Goal: Task Accomplishment & Management: Manage account settings

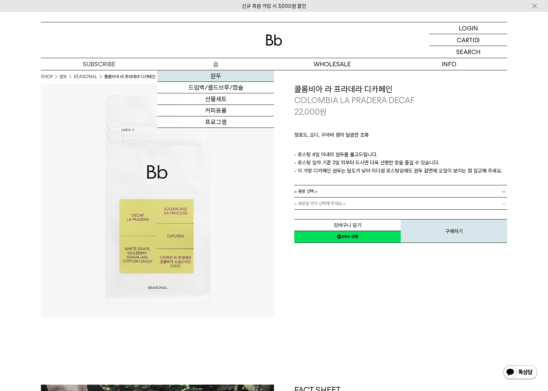
click at [214, 76] on link "원두" at bounding box center [215, 75] width 117 height 11
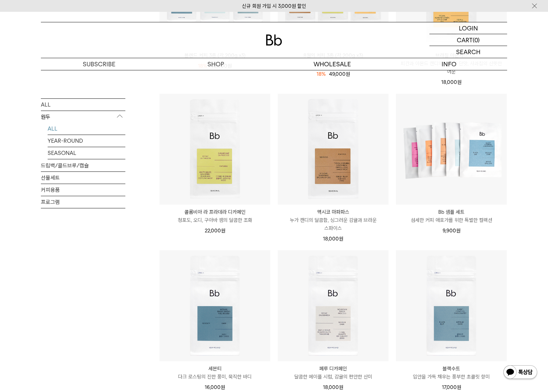
scroll to position [169, 0]
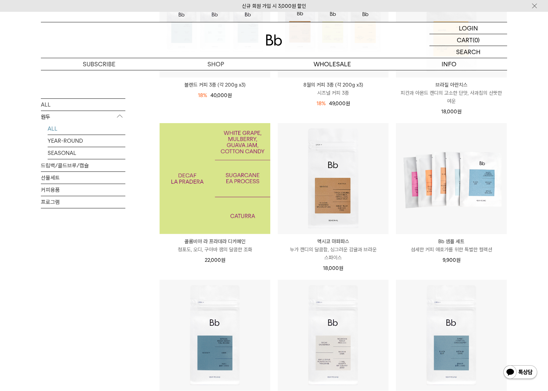
click at [220, 198] on img at bounding box center [215, 178] width 111 height 111
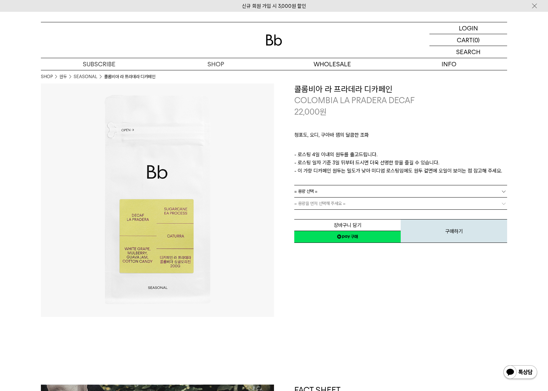
click at [465, 190] on link "= 용량 선택 =" at bounding box center [400, 191] width 213 height 12
click at [303, 202] on li "200g" at bounding box center [404, 203] width 206 height 12
click at [351, 204] on link "= 분쇄도 선택 =" at bounding box center [400, 203] width 213 height 12
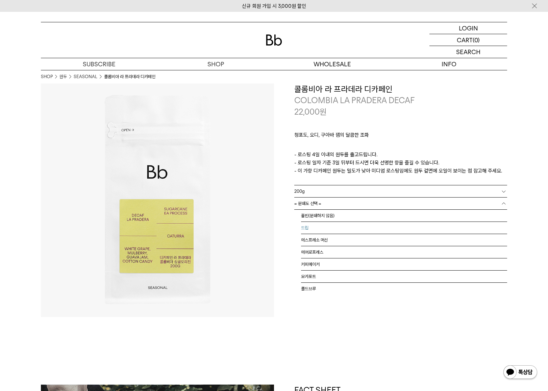
click at [332, 225] on li "드립" at bounding box center [404, 228] width 206 height 12
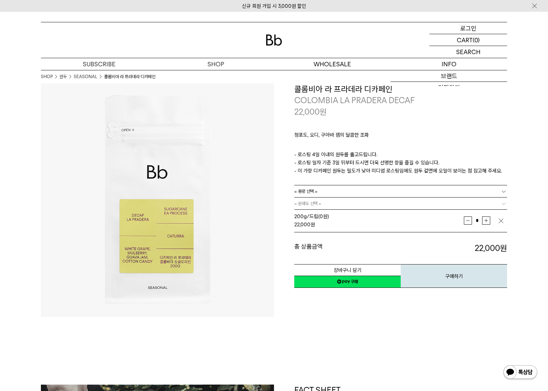
click at [468, 29] on p "로그인" at bounding box center [468, 27] width 16 height 11
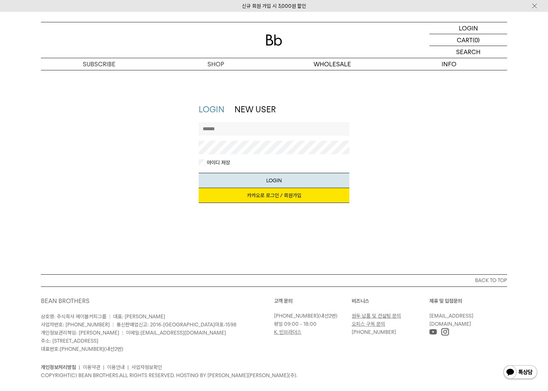
click at [268, 199] on link "카카오로 로그인 / 회원가입" at bounding box center [274, 195] width 151 height 15
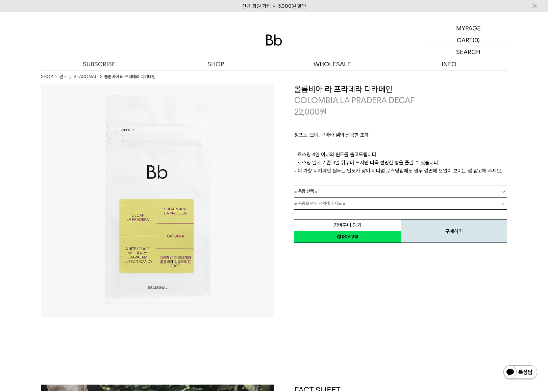
click at [391, 189] on link "= 용량 선택 =" at bounding box center [400, 191] width 213 height 12
click at [345, 204] on li "200g" at bounding box center [404, 203] width 206 height 12
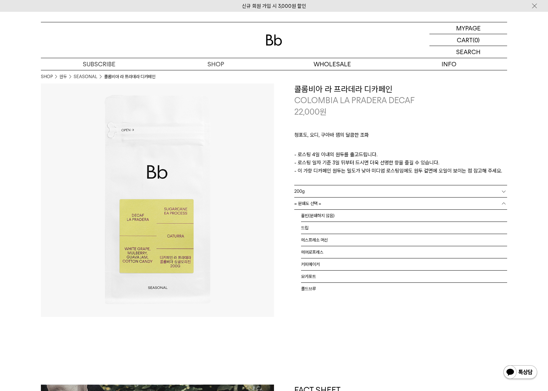
click at [345, 202] on link "= 분쇄도 선택 =" at bounding box center [400, 203] width 213 height 12
click at [336, 227] on li "드립" at bounding box center [404, 228] width 206 height 12
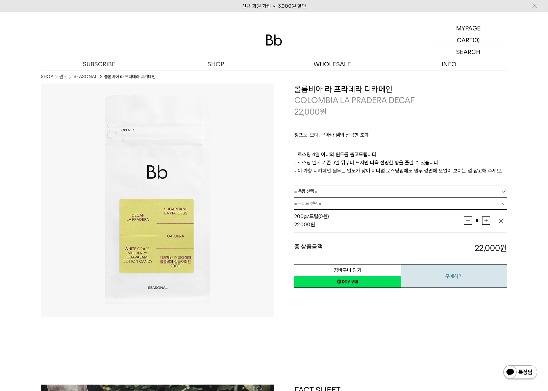
click at [457, 279] on button "구매하기" at bounding box center [454, 276] width 106 height 24
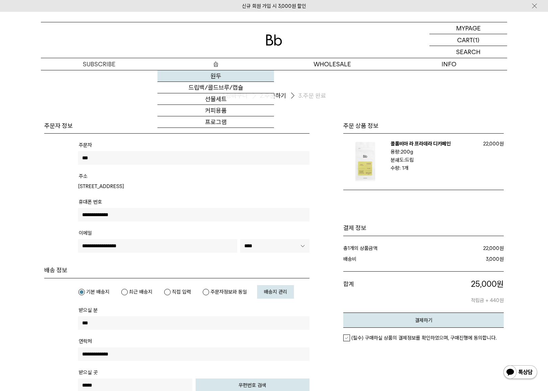
click at [220, 75] on link "원두" at bounding box center [215, 75] width 117 height 11
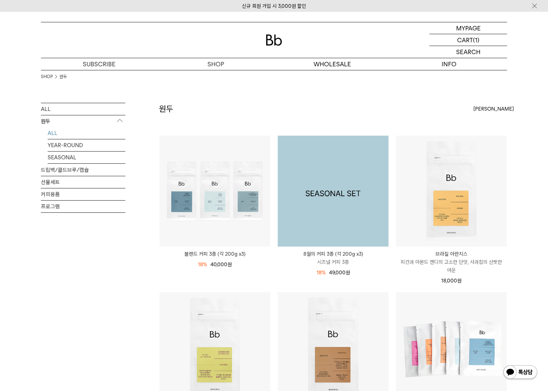
click at [353, 168] on img at bounding box center [333, 191] width 111 height 111
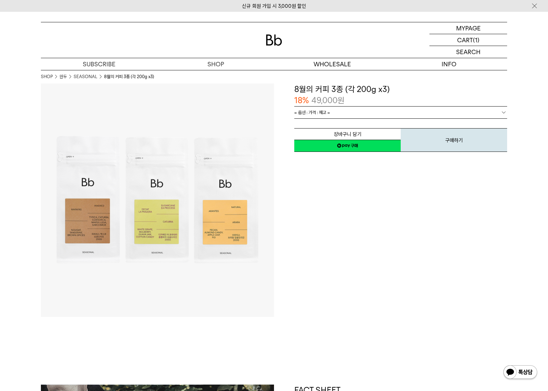
click at [326, 113] on span "= 옵션 : 가격 : 재고 =" at bounding box center [312, 112] width 36 height 12
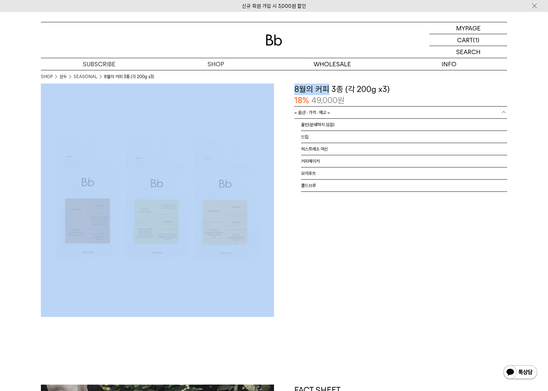
drag, startPoint x: 269, startPoint y: 72, endPoint x: 194, endPoint y: 58, distance: 76.9
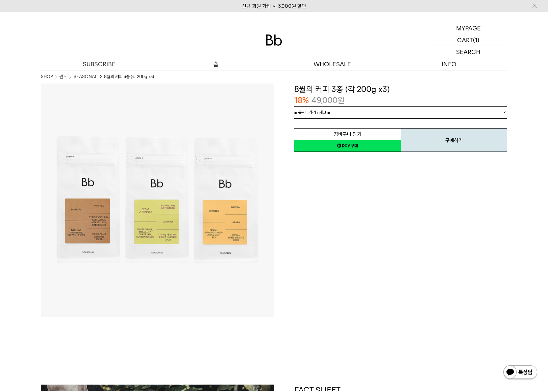
drag, startPoint x: 194, startPoint y: 58, endPoint x: 131, endPoint y: 55, distance: 62.9
click at [150, 54] on div at bounding box center [274, 39] width 466 height 35
click at [465, 26] on p "마이페이지" at bounding box center [468, 27] width 27 height 11
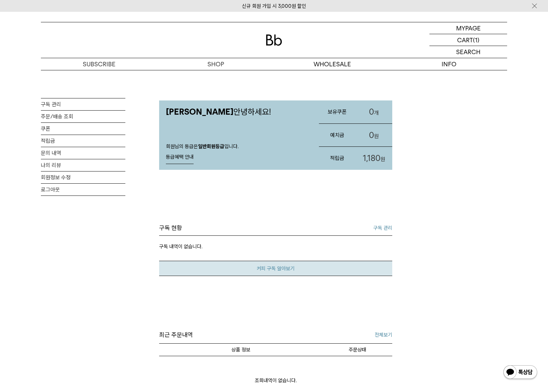
drag, startPoint x: 336, startPoint y: 238, endPoint x: 287, endPoint y: 265, distance: 56.3
click at [298, 260] on div "구독 내역이 없습니다. 커피 구독 알아보기" at bounding box center [275, 256] width 233 height 40
click at [382, 226] on link "구독 관리" at bounding box center [382, 228] width 19 height 8
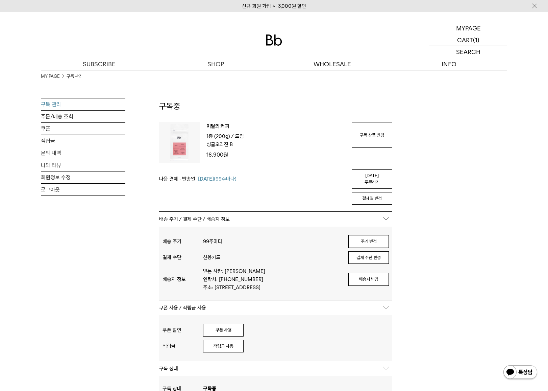
click at [459, 191] on div "MY PAGE 구독 관리 구독 관리 주문/배송 조회 쿠폰 적립금 문의 내역 나의 리뷰 회원정보 수정 로그아웃 구독중 구독 번호 : 42804 …" at bounding box center [274, 313] width 466 height 486
click at [379, 145] on div "MY PAGE 구독 관리 구독 관리 주문/배송 조회 쿠폰 적립금 문의 내역 나의 리뷰 회원정보 수정 로그아웃 구독중 구독 번호 : 42804 …" at bounding box center [274, 313] width 466 height 486
click at [363, 130] on link "구독 상품 변경" at bounding box center [372, 135] width 41 height 26
click at [363, 131] on link "구독 상품 변경" at bounding box center [372, 135] width 41 height 26
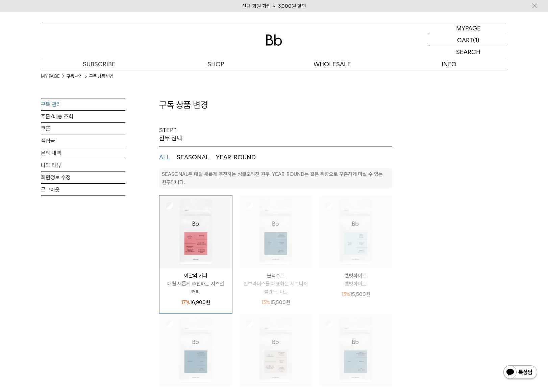
select select "**"
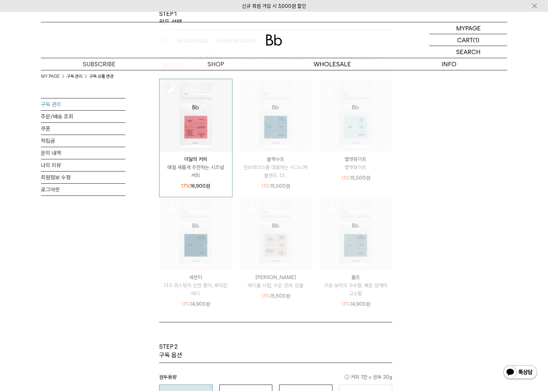
click at [468, 186] on div "MY PAGE 구독 관리 구독 상품 변경 구독 관리 주문/배송 조회 쿠폰 적립금 문의 내역 나의 리뷰 회원정보 수정 로그아웃 구독 상품 변경 …" at bounding box center [274, 340] width 466 height 772
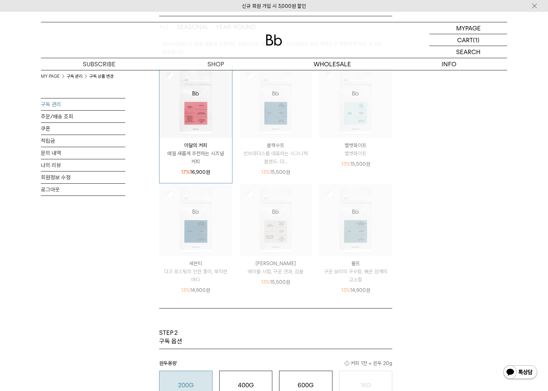
scroll to position [135, 0]
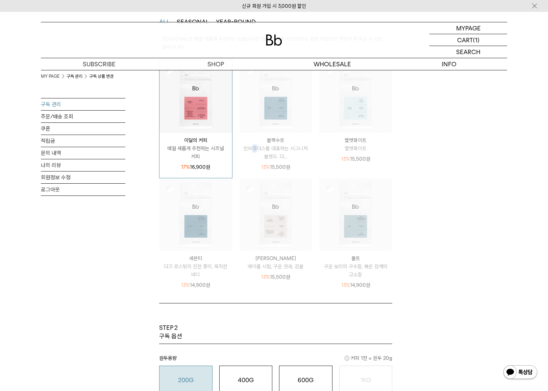
click at [253, 144] on p "빈브라더스를 대표하는 시그니처 블렌드. 다..." at bounding box center [276, 152] width 73 height 16
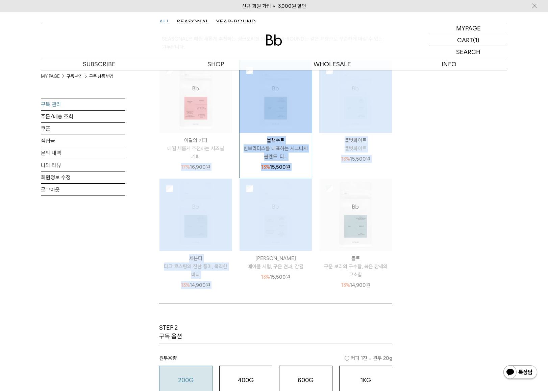
click at [382, 287] on ul "이달의 커피 매월 새롭게 추천하는 시즈널 커피 17% 16,900 원 블랙수트" at bounding box center [276, 178] width 240 height 236
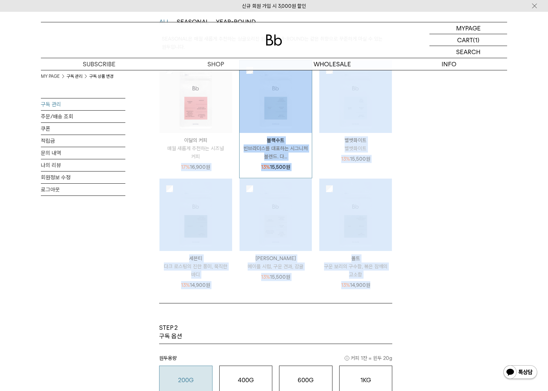
drag, startPoint x: 441, startPoint y: 183, endPoint x: 444, endPoint y: 192, distance: 9.4
click at [444, 192] on div "MY PAGE 구독 관리 구독 상품 변경 구독 관리 주문/배송 조회 쿠폰 적립금 문의 내역 나의 리뷰 회원정보 수정 로그아웃 구독 상품 변경 …" at bounding box center [274, 277] width 466 height 684
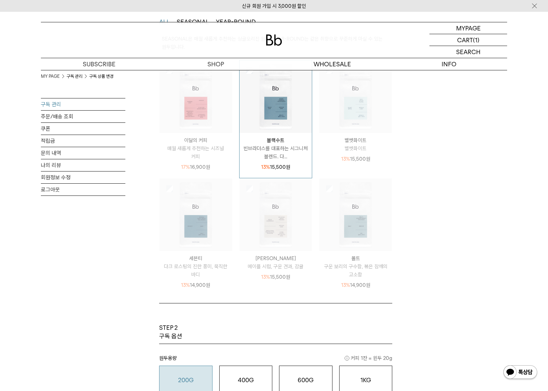
click at [427, 154] on div "MY PAGE 구독 관리 구독 상품 변경 구독 관리 주문/배송 조회 쿠폰 적립금 문의 내역 나의 리뷰 회원정보 수정 로그아웃 구독 상품 변경 …" at bounding box center [274, 277] width 466 height 684
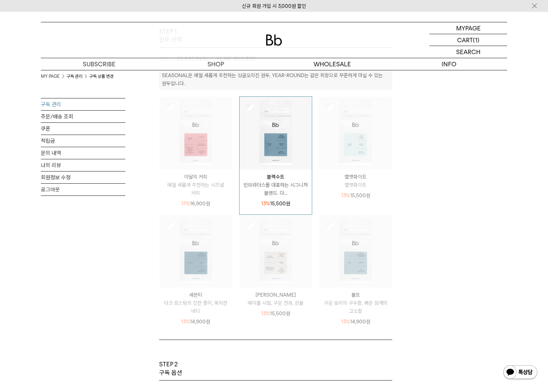
scroll to position [34, 0]
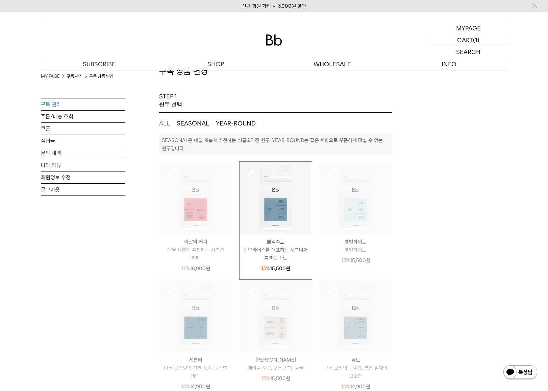
click at [190, 212] on img at bounding box center [196, 198] width 73 height 73
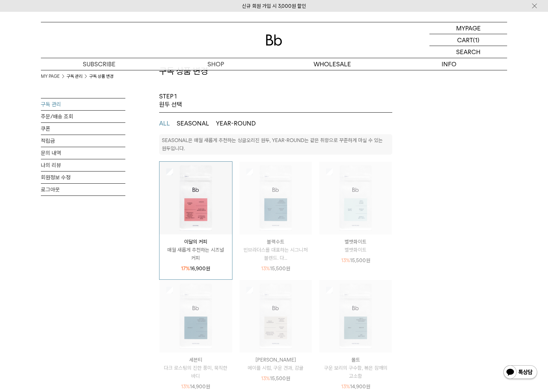
click at [190, 212] on img at bounding box center [196, 198] width 73 height 73
drag, startPoint x: 482, startPoint y: 241, endPoint x: 475, endPoint y: 238, distance: 8.0
click at [477, 239] on div "MY PAGE 구독 관리 구독 상품 변경 구독 관리 주문/배송 조회 쿠폰 적립금 문의 내역 나의 리뷰 회원정보 수정 로그아웃 구독 상품 변경 …" at bounding box center [274, 374] width 466 height 676
drag, startPoint x: 475, startPoint y: 238, endPoint x: 466, endPoint y: 222, distance: 18.0
click at [466, 222] on div "MY PAGE 구독 관리 구독 상품 변경 구독 관리 주문/배송 조회 쿠폰 적립금 문의 내역 나의 리뷰 회원정보 수정 로그아웃 구독 상품 변경 …" at bounding box center [274, 374] width 466 height 676
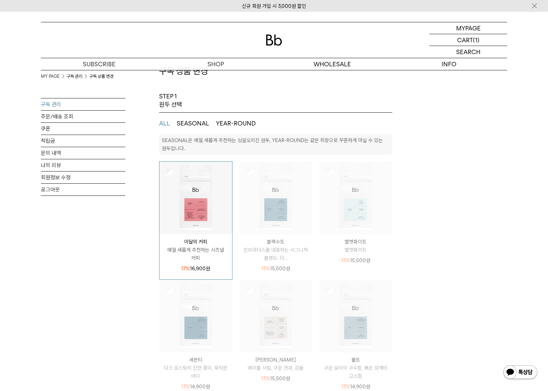
click at [466, 222] on div "MY PAGE 구독 관리 구독 상품 변경 구독 관리 주문/배송 조회 쿠폰 적립금 문의 내역 나의 리뷰 회원정보 수정 로그아웃 구독 상품 변경 …" at bounding box center [274, 374] width 466 height 676
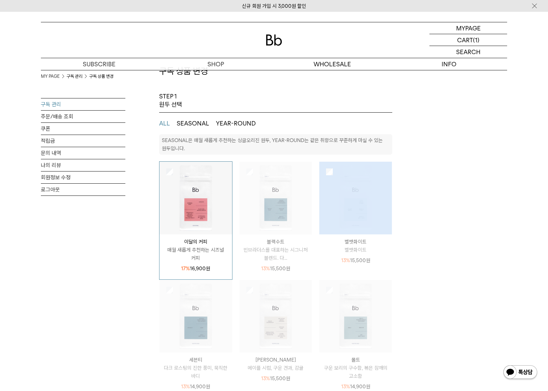
click at [466, 222] on div "MY PAGE 구독 관리 구독 상품 변경 구독 관리 주문/배송 조회 쿠폰 적립금 문의 내역 나의 리뷰 회원정보 수정 로그아웃 구독 상품 변경 …" at bounding box center [274, 374] width 466 height 676
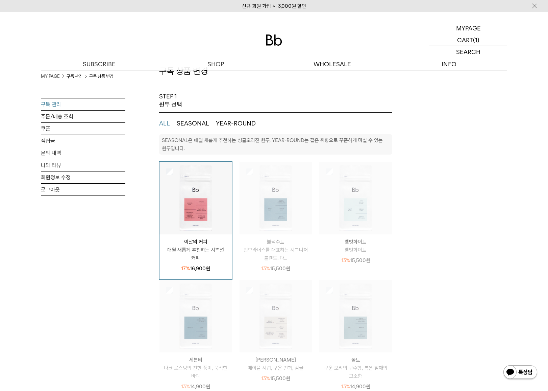
drag, startPoint x: 466, startPoint y: 222, endPoint x: 443, endPoint y: 240, distance: 29.3
click at [443, 240] on div "MY PAGE 구독 관리 구독 상품 변경 구독 관리 주문/배송 조회 쿠폰 적립금 문의 내역 나의 리뷰 회원정보 수정 로그아웃 구독 상품 변경 …" at bounding box center [274, 374] width 466 height 676
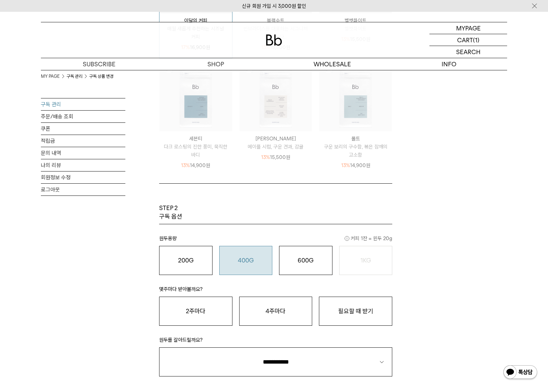
scroll to position [270, 0]
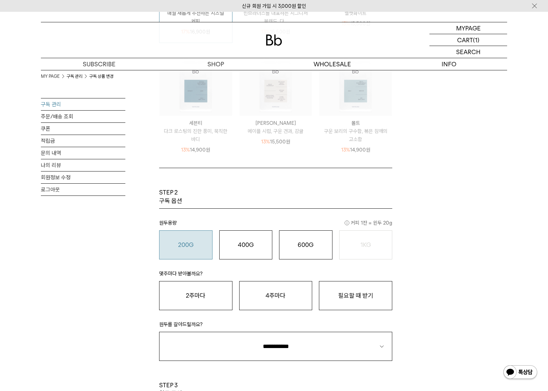
click at [185, 245] on o "200G" at bounding box center [186, 244] width 16 height 7
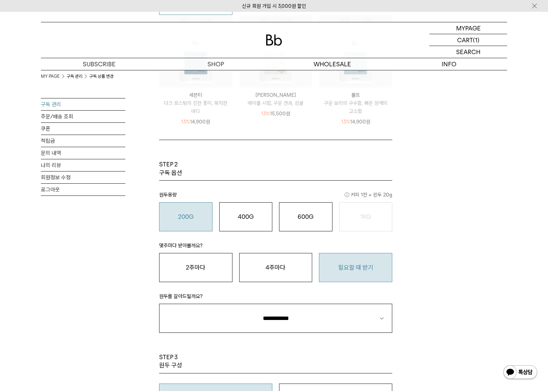
scroll to position [338, 0]
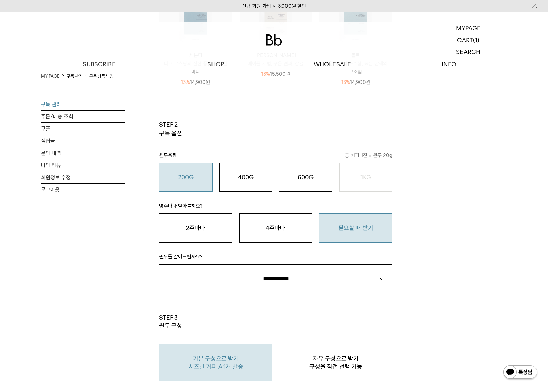
click at [368, 224] on button "필요할 때 받기" at bounding box center [355, 227] width 73 height 29
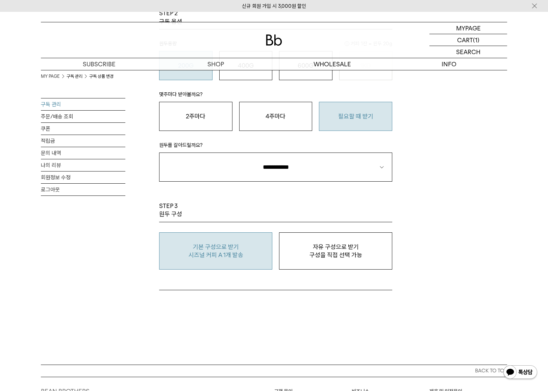
scroll to position [473, 0]
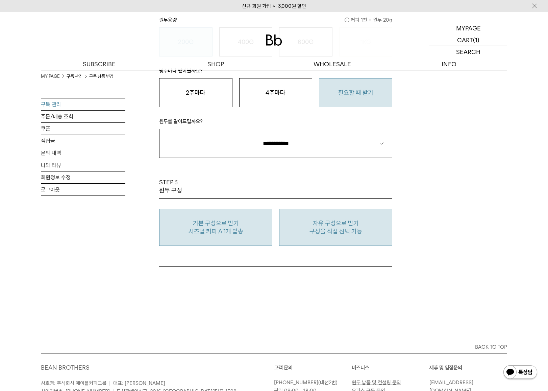
click at [336, 227] on p "구성을 직접 선택 가능" at bounding box center [336, 231] width 106 height 8
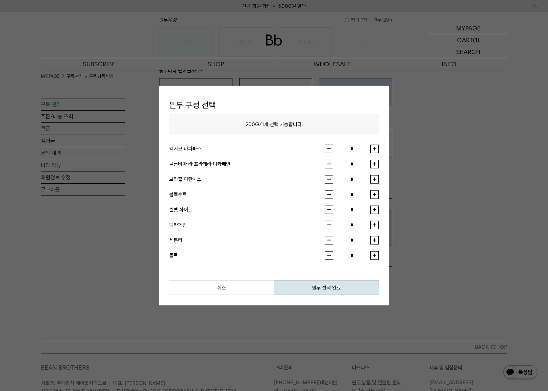
click at [374, 163] on button "button" at bounding box center [374, 164] width 8 height 8
type input "*"
click at [331, 287] on button "원두 선택 완료" at bounding box center [326, 287] width 105 height 15
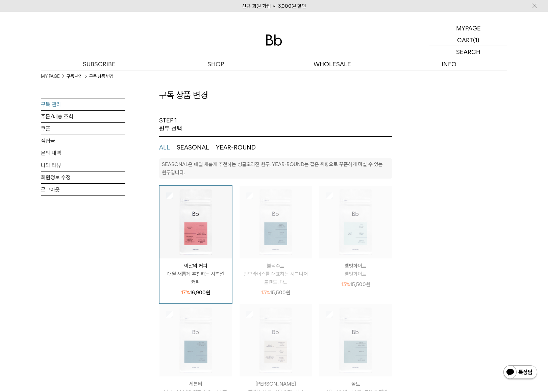
scroll to position [0, 0]
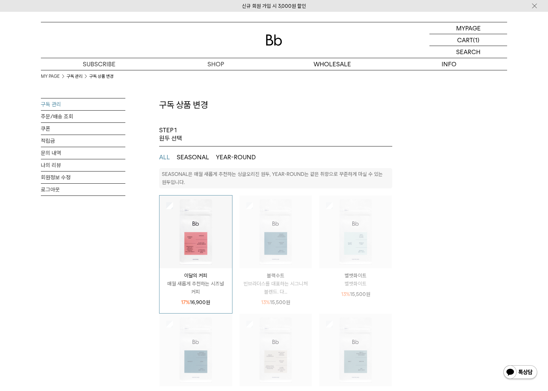
click at [53, 103] on link "구독 관리" at bounding box center [83, 104] width 84 height 12
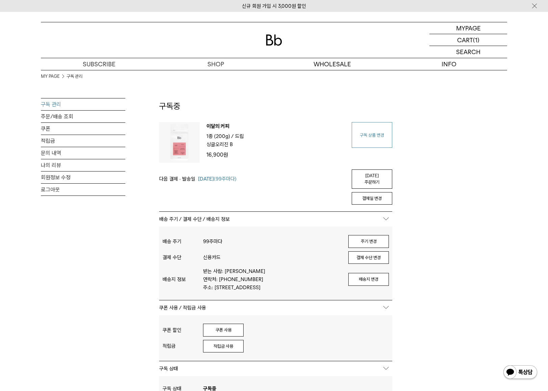
click at [373, 134] on link "구독 상품 변경" at bounding box center [372, 135] width 41 height 26
click at [420, 166] on div "MY PAGE 구독 관리 구독 관리 주문/배송 조회 쿠폰 적립금 문의 내역 나의 리뷰 회원정보 수정 로그아웃 구독중 구독 번호 : 42804 …" at bounding box center [274, 313] width 466 height 486
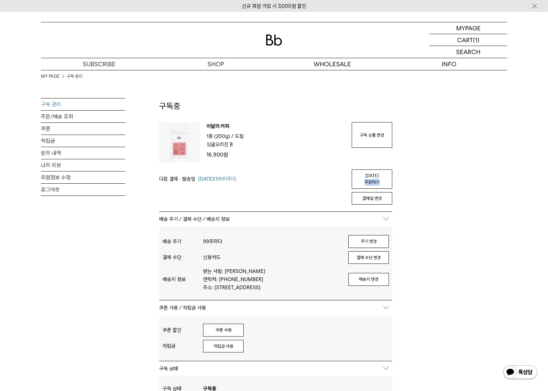
click at [424, 165] on div "MY PAGE 구독 관리 구독 관리 주문/배송 조회 쿠폰 적립금 문의 내역 나의 리뷰 회원정보 수정 로그아웃 구독중 구독 번호 : 42804 …" at bounding box center [274, 313] width 466 height 486
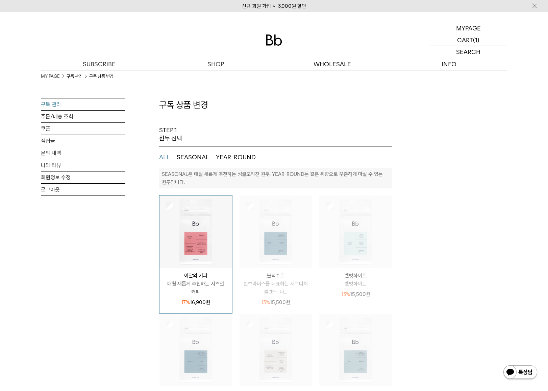
select select "**"
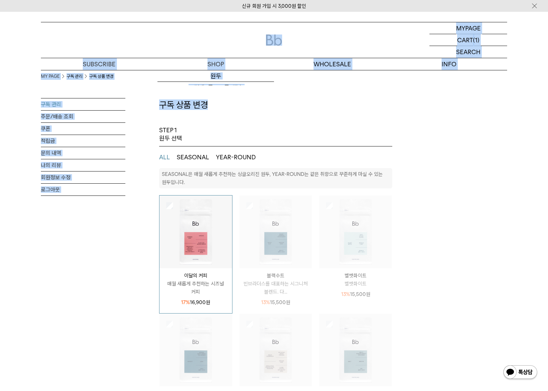
drag, startPoint x: 345, startPoint y: 113, endPoint x: 416, endPoint y: 166, distance: 89.2
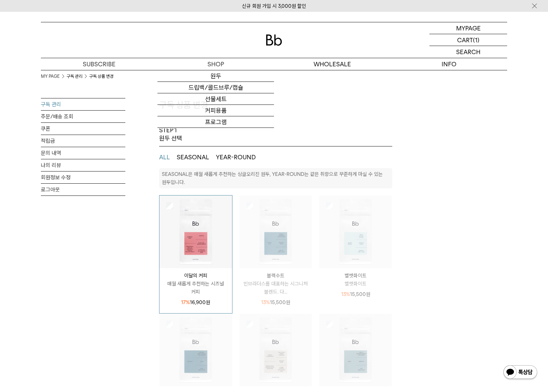
drag, startPoint x: 416, startPoint y: 166, endPoint x: 439, endPoint y: 191, distance: 33.3
drag, startPoint x: 450, startPoint y: 173, endPoint x: 460, endPoint y: 163, distance: 14.3
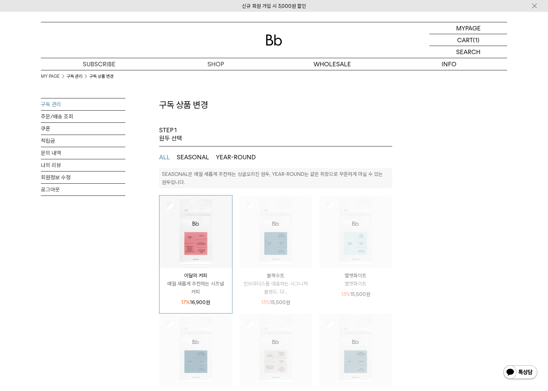
select select "**"
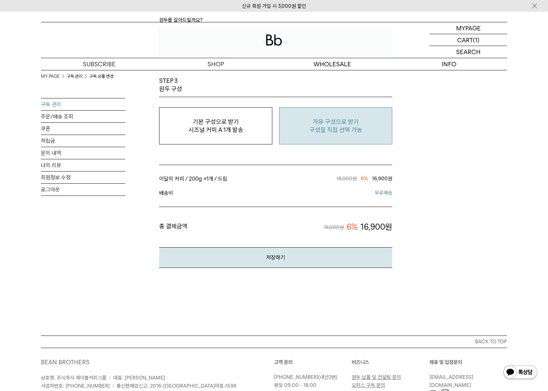
scroll to position [541, 0]
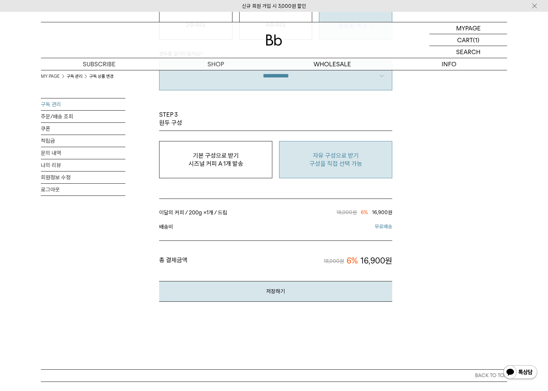
click at [330, 161] on p "구성을 직접 선택 가능" at bounding box center [336, 164] width 106 height 8
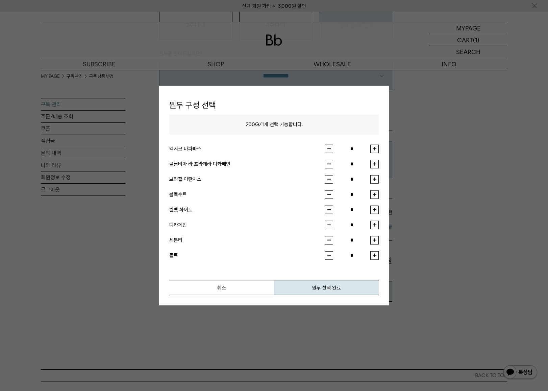
click at [375, 163] on button "button" at bounding box center [374, 164] width 8 height 8
type input "*"
click at [327, 286] on button "원두 선택 완료" at bounding box center [326, 287] width 105 height 15
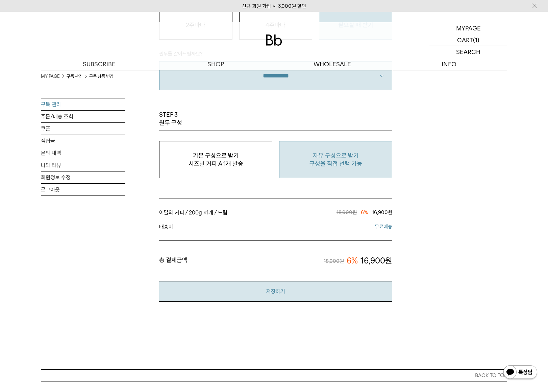
click at [285, 293] on button "저장하기" at bounding box center [275, 291] width 233 height 21
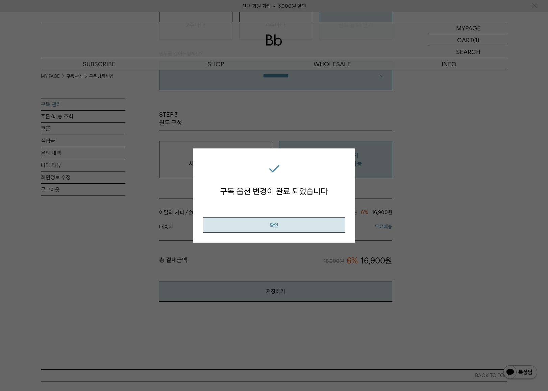
click at [274, 224] on button "확인" at bounding box center [274, 224] width 142 height 15
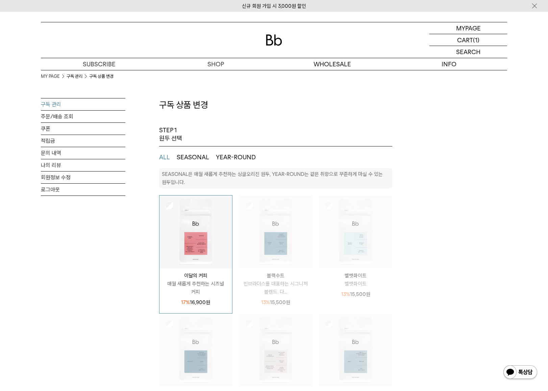
select select "**"
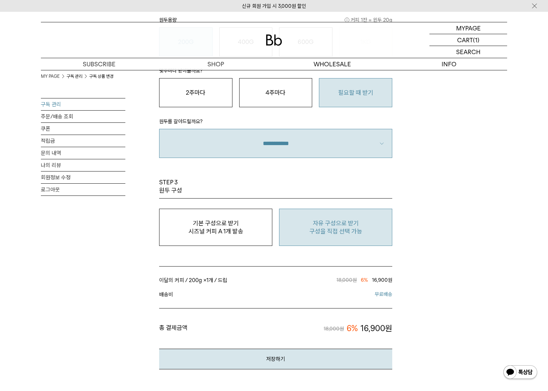
scroll to position [338, 0]
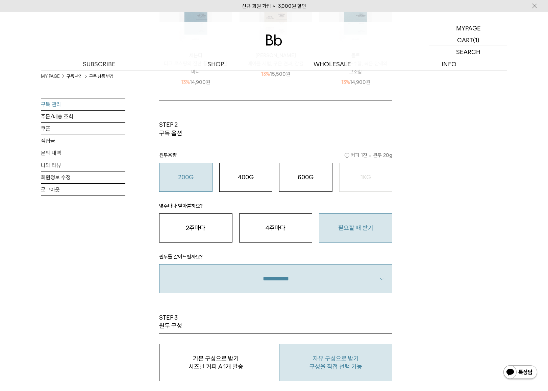
click at [48, 104] on link "구독 관리" at bounding box center [83, 104] width 84 height 12
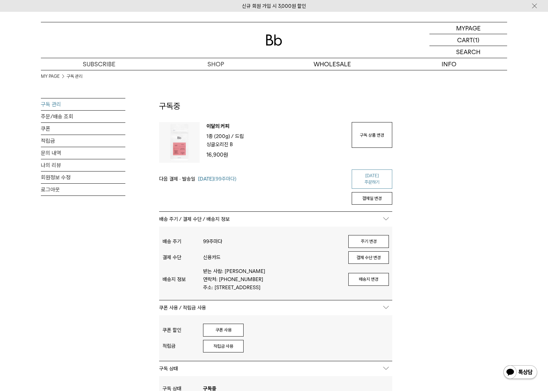
click at [373, 174] on link "[DATE] 주문하기" at bounding box center [372, 178] width 41 height 19
click at [230, 346] on button "적립금 사용" at bounding box center [223, 346] width 41 height 13
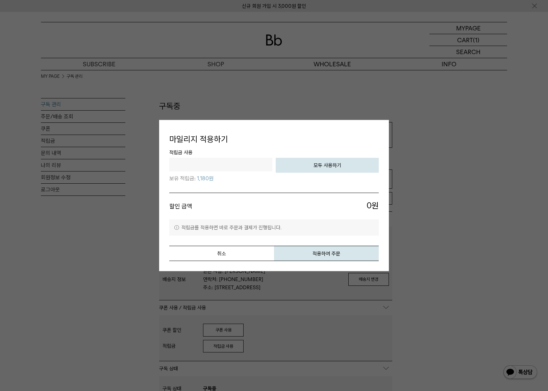
click at [332, 165] on button "모두 사용하기" at bounding box center [327, 164] width 103 height 15
type input "****"
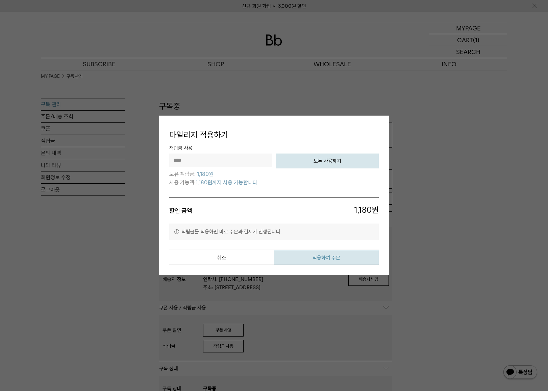
click at [333, 257] on button "적용하여 주문" at bounding box center [326, 257] width 105 height 15
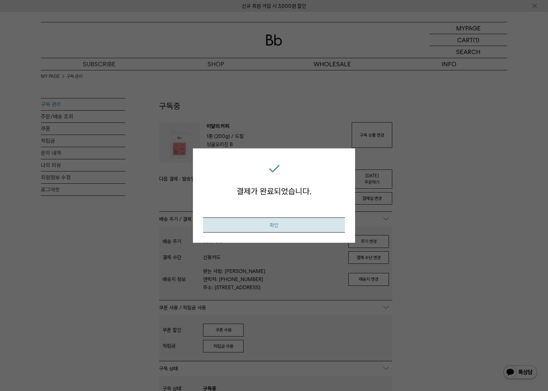
click at [278, 226] on button "확인" at bounding box center [274, 224] width 142 height 15
